Goal: Communication & Community: Ask a question

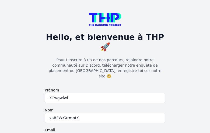
checkbox input "true"
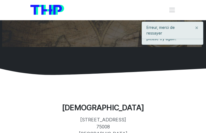
type input "sSyIVvXEMJENZvMK"
type input "[EMAIL_ADDRESS][DOMAIN_NAME]"
type input "6835020605"
